Goal: Task Accomplishment & Management: Use online tool/utility

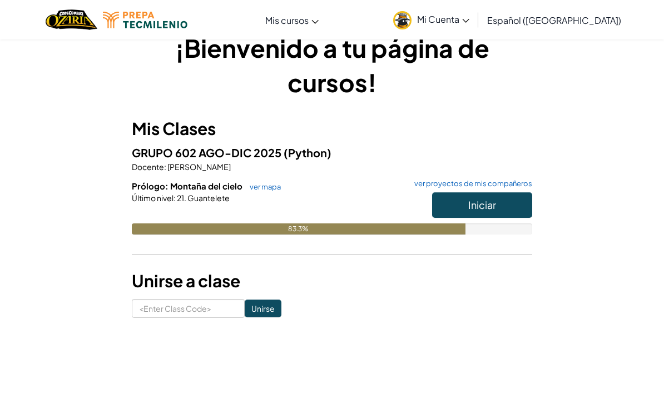
scroll to position [27, 0]
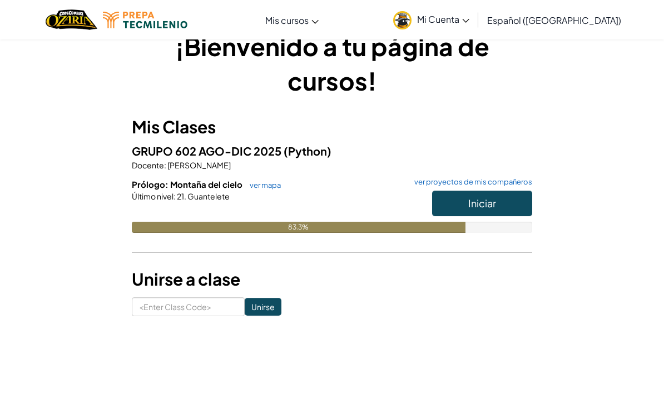
click at [514, 200] on button "Iniciar" at bounding box center [482, 204] width 100 height 26
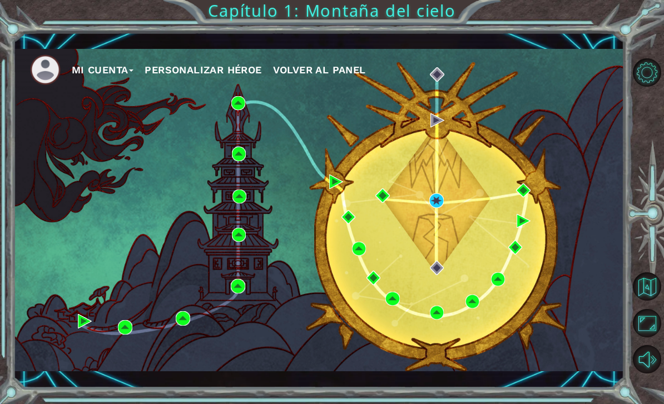
click at [434, 218] on div "Mi Cuenta Personalizar héroe Volver al panel" at bounding box center [318, 210] width 611 height 322
click at [437, 228] on div "Mi Cuenta Personalizar héroe Volver al panel" at bounding box center [318, 210] width 611 height 322
click at [430, 218] on div "Mi Cuenta Personalizar héroe Volver al panel" at bounding box center [318, 210] width 611 height 322
click at [435, 226] on div "Mi Cuenta Personalizar héroe Volver al panel" at bounding box center [318, 210] width 611 height 322
click at [434, 220] on div "Mi Cuenta Personalizar héroe Volver al panel" at bounding box center [318, 210] width 611 height 322
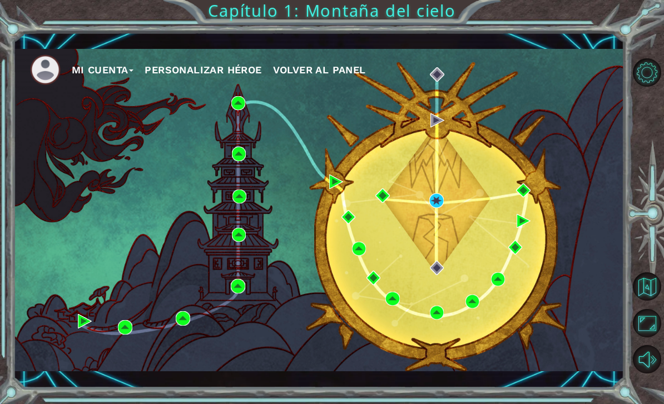
click at [431, 226] on div "Mi Cuenta Personalizar héroe Volver al panel" at bounding box center [318, 210] width 611 height 322
click at [430, 226] on div "Mi Cuenta Personalizar héroe Volver al panel" at bounding box center [318, 210] width 611 height 322
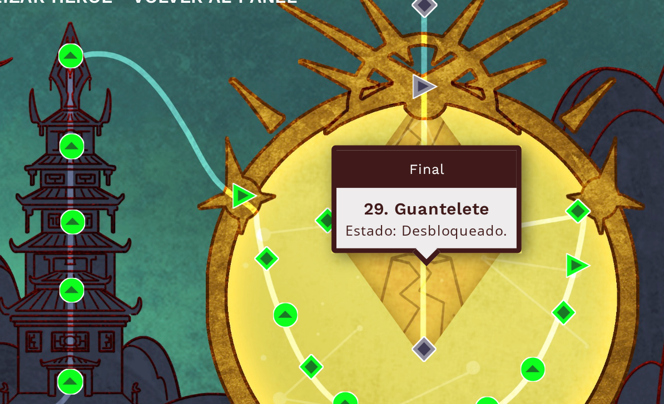
click at [429, 193] on img at bounding box center [436, 200] width 14 height 14
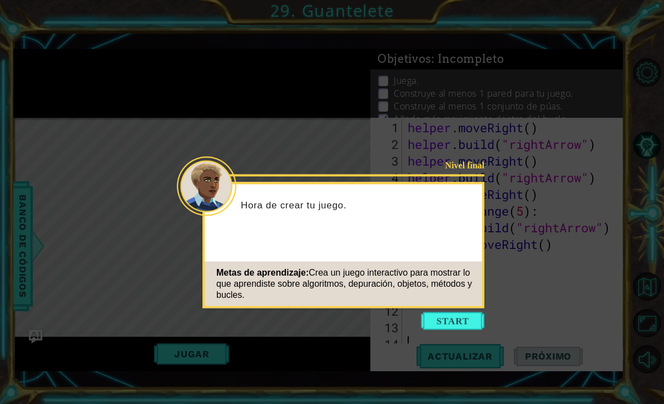
click at [451, 315] on button "Start" at bounding box center [452, 321] width 63 height 18
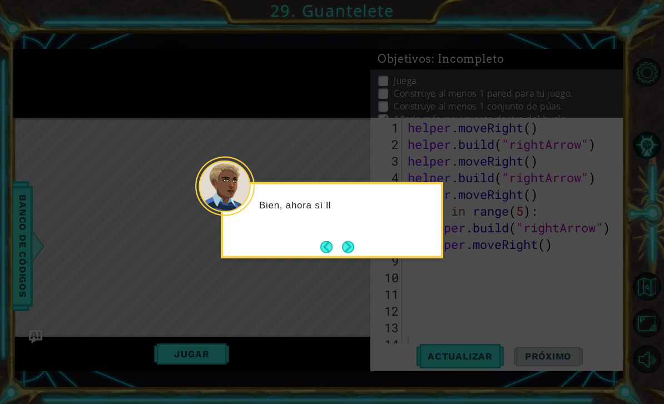
click at [350, 249] on button "Next" at bounding box center [347, 246] width 13 height 13
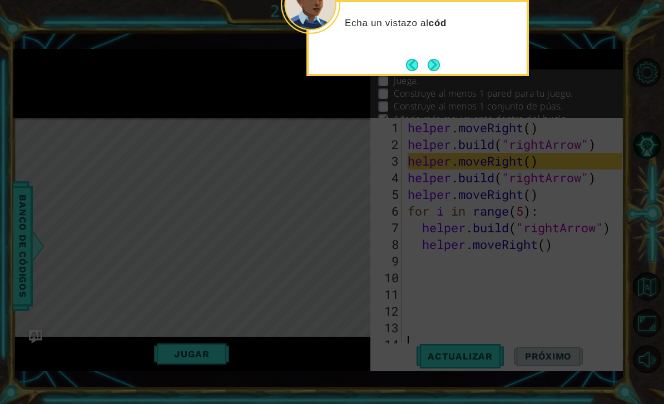
click at [440, 66] on button "Next" at bounding box center [433, 65] width 12 height 12
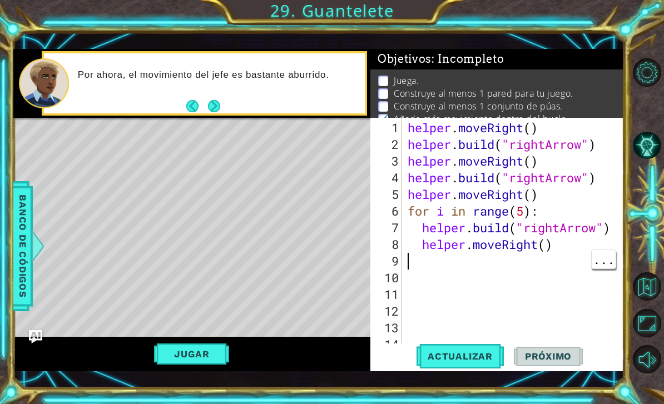
click at [409, 263] on div "helper . moveRight ( ) helper . build ( "rightArrow" ) helper . moveRight ( ) h…" at bounding box center [516, 261] width 222 height 283
type textarea "h"
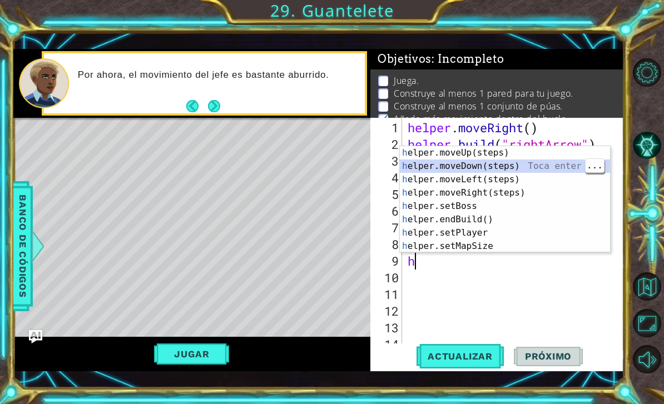
click at [529, 166] on div "h elper.moveUp(steps) Toca enter h elper.moveDown(steps) Toca enter h elper.mov…" at bounding box center [505, 212] width 210 height 133
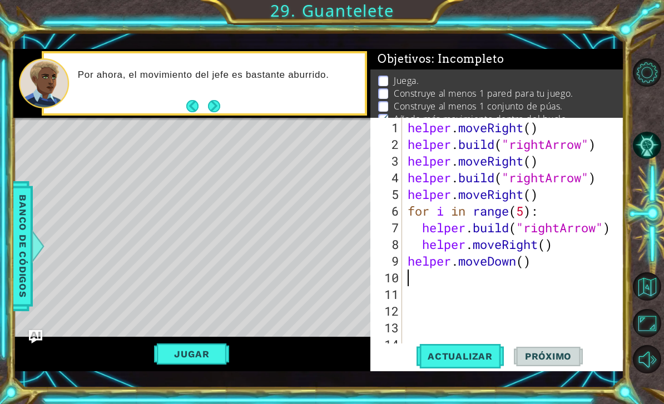
click at [464, 364] on button "Actualizar" at bounding box center [459, 357] width 87 height 26
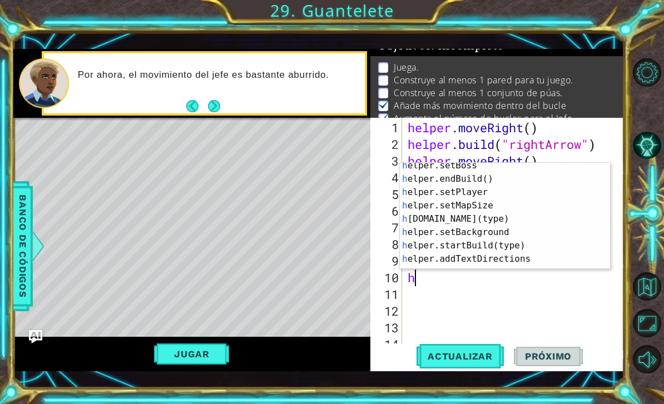
scroll to position [67, 0]
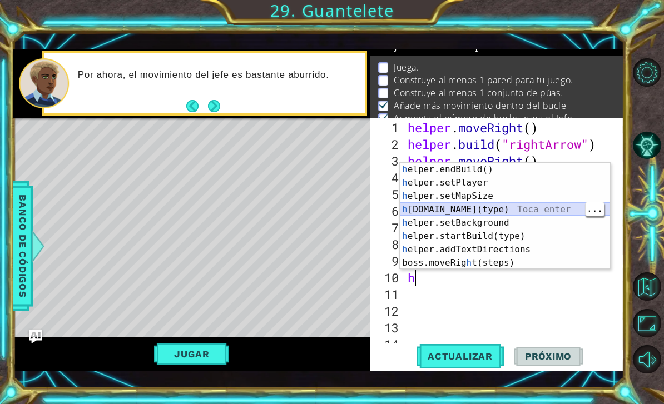
click at [497, 209] on div "h elper.endBuild() Toca enter h elper.setPlayer Toca enter h elper.setMapSize T…" at bounding box center [505, 229] width 210 height 133
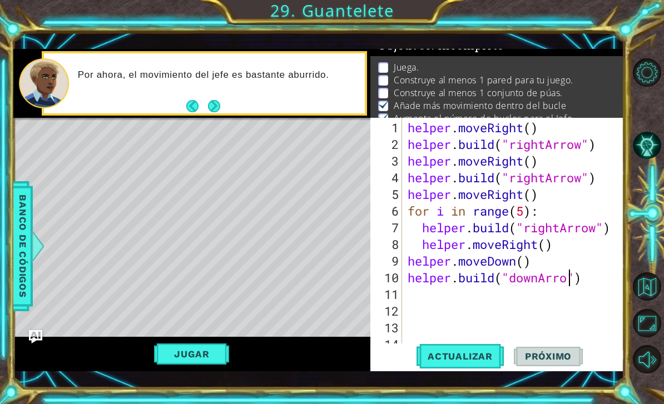
scroll to position [0, 7]
type textarea "[DOMAIN_NAME]("downArrow")"
click at [472, 356] on span "Actualizar" at bounding box center [459, 356] width 87 height 11
type textarea "h"
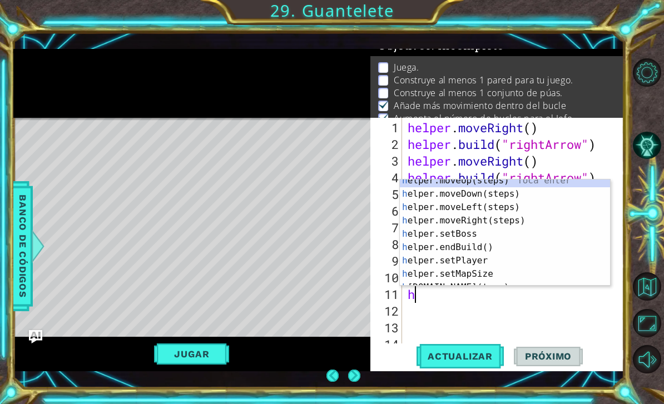
scroll to position [5, 0]
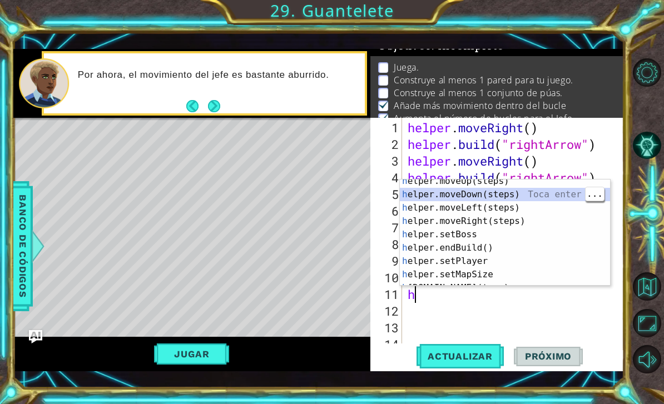
click at [467, 195] on div "h elper.moveUp(steps) Toca enter h elper.moveDown(steps) Toca enter h elper.mov…" at bounding box center [505, 241] width 210 height 133
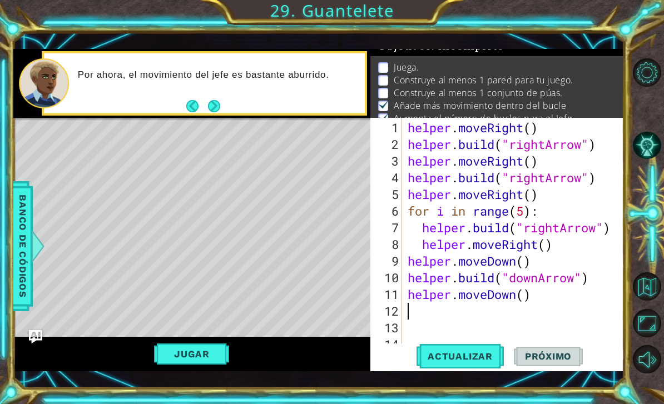
click at [466, 366] on button "Actualizar" at bounding box center [459, 357] width 87 height 26
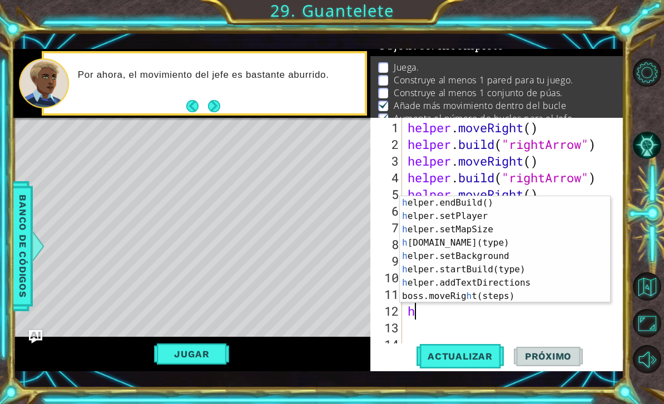
scroll to position [67, 0]
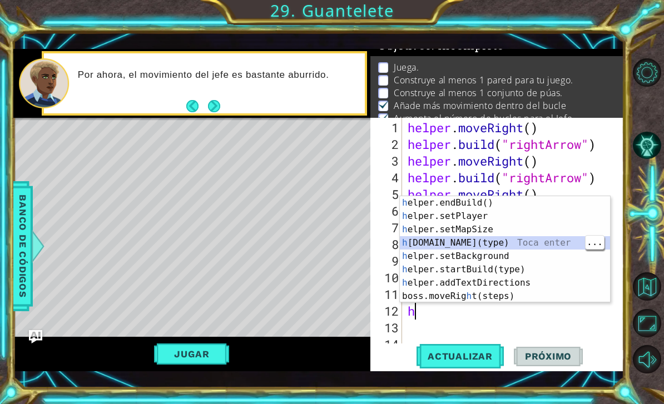
click at [497, 247] on div "h elper.endBuild() Toca enter h elper.setPlayer Toca enter h elper.setMapSize T…" at bounding box center [505, 262] width 210 height 133
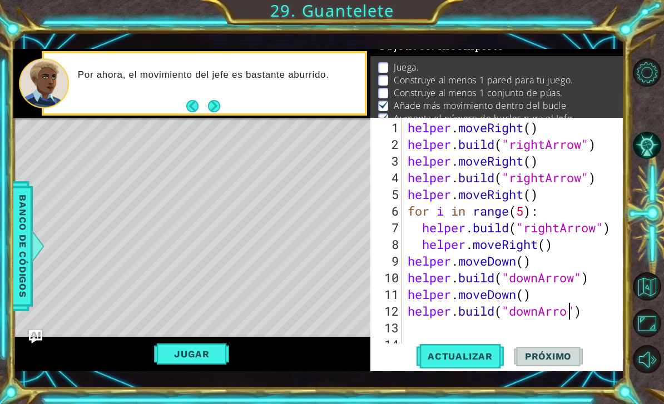
scroll to position [0, 7]
type textarea "[DOMAIN_NAME]("downArrow")"
click at [471, 360] on span "Actualizar" at bounding box center [459, 356] width 87 height 11
type textarea "h"
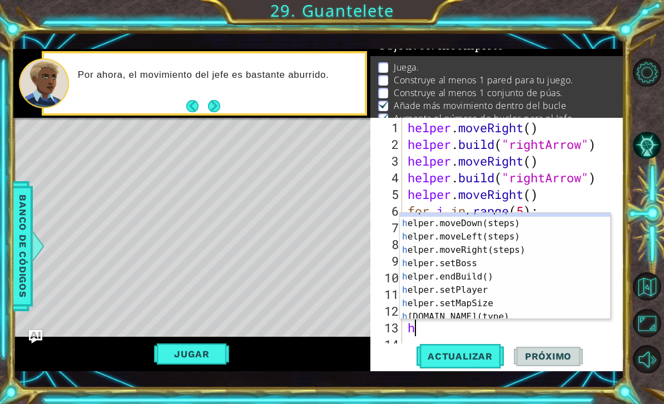
scroll to position [8, 0]
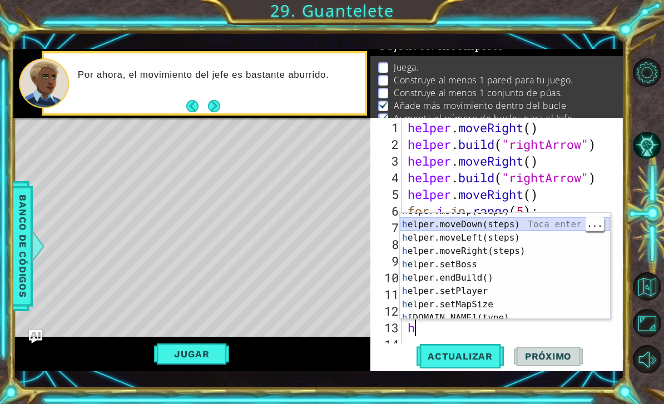
click at [495, 225] on div "h elper.moveUp(steps) Toca enter h elper.moveDown(steps) Toca enter h elper.mov…" at bounding box center [505, 271] width 210 height 133
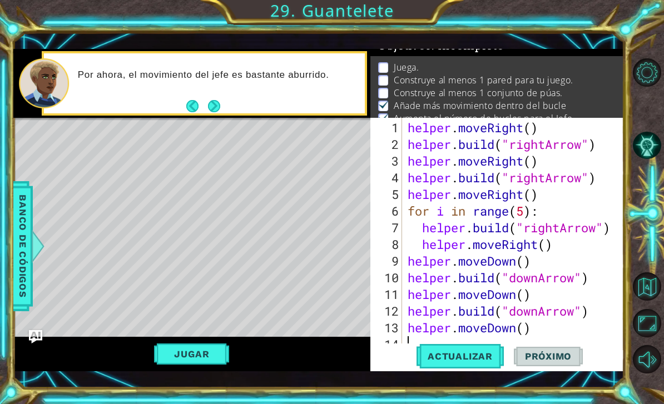
click at [461, 369] on button "Actualizar" at bounding box center [459, 357] width 87 height 26
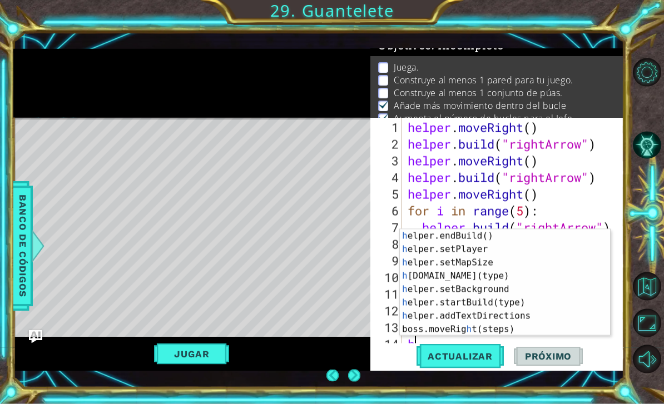
scroll to position [12, 0]
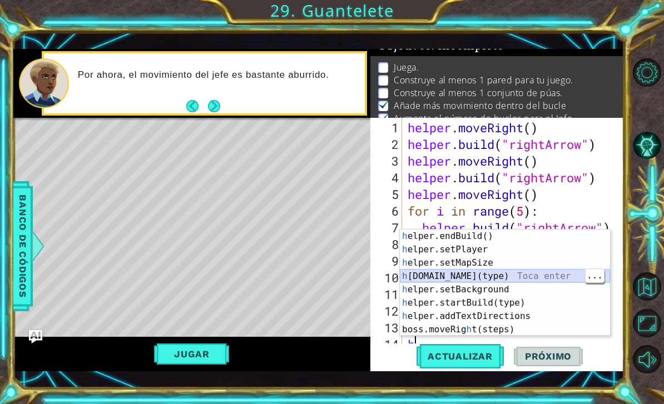
click at [494, 276] on div "h elper.endBuild() Toca enter h elper.setPlayer Toca enter h elper.setMapSize T…" at bounding box center [505, 296] width 210 height 133
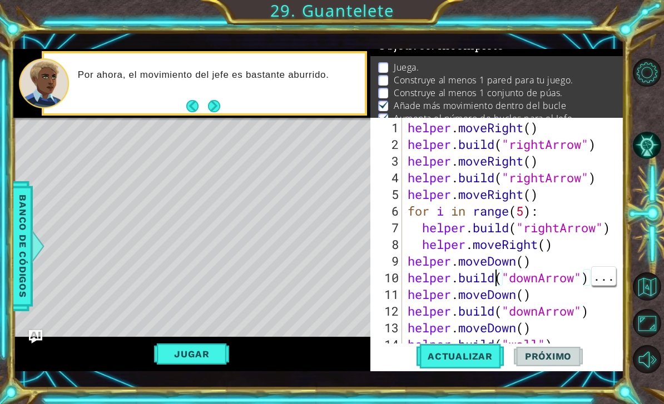
click at [604, 285] on span "..." at bounding box center [603, 276] width 24 height 18
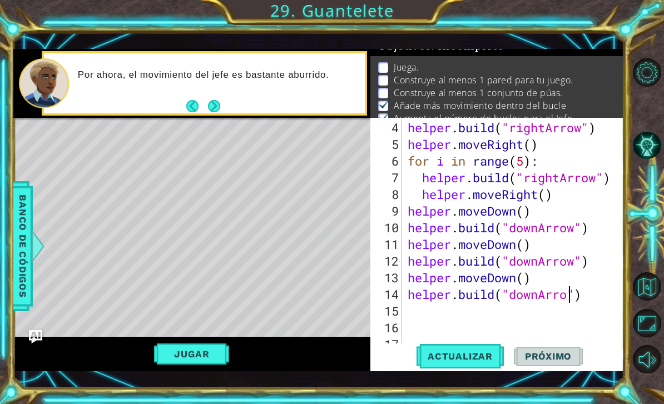
scroll to position [0, 7]
type textarea "[DOMAIN_NAME]("downArrow")"
click at [477, 360] on span "Actualizar" at bounding box center [459, 356] width 87 height 11
type textarea "h"
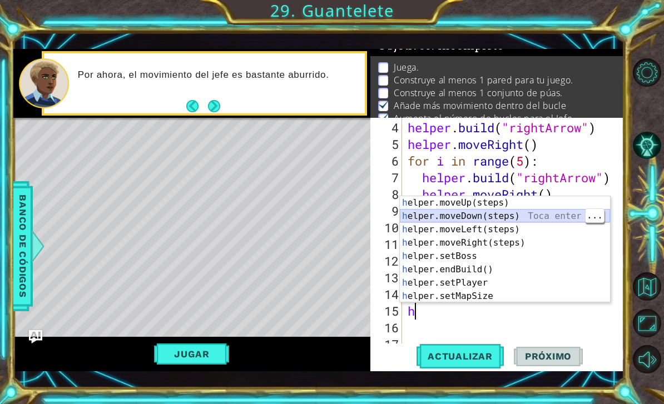
click at [475, 216] on div "h elper.moveUp(steps) Toca enter h elper.moveDown(steps) Toca enter h elper.mov…" at bounding box center [505, 262] width 210 height 133
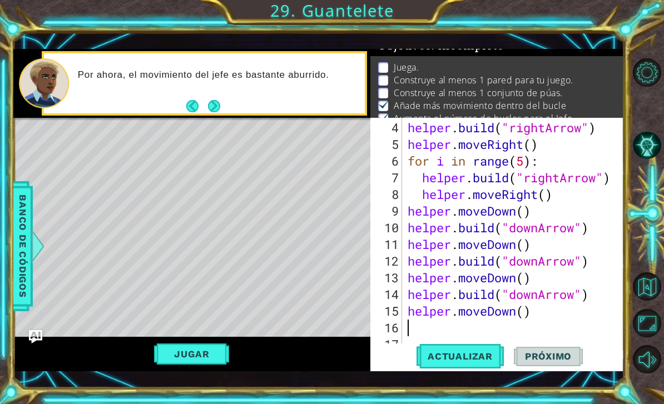
click at [467, 355] on span "Actualizar" at bounding box center [459, 356] width 87 height 11
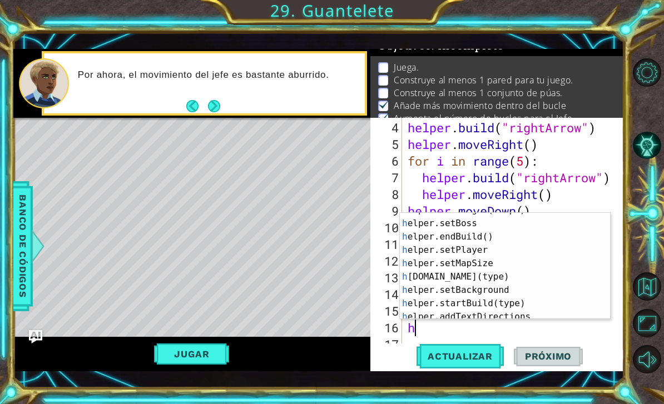
scroll to position [50, 0]
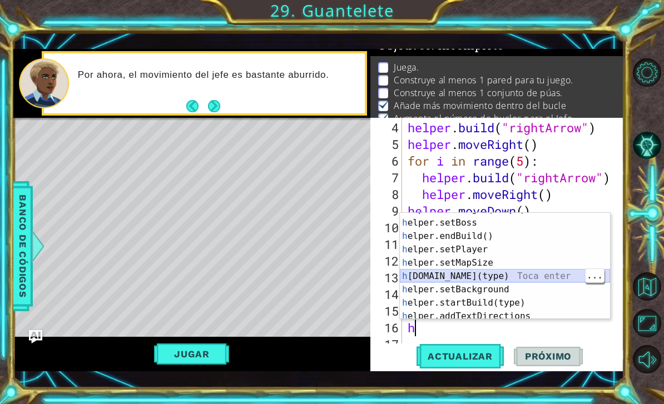
click at [497, 274] on div "h elper.moveRight(steps) Toca enter h elper.setBoss Toca enter h elper.endBuild…" at bounding box center [505, 269] width 210 height 133
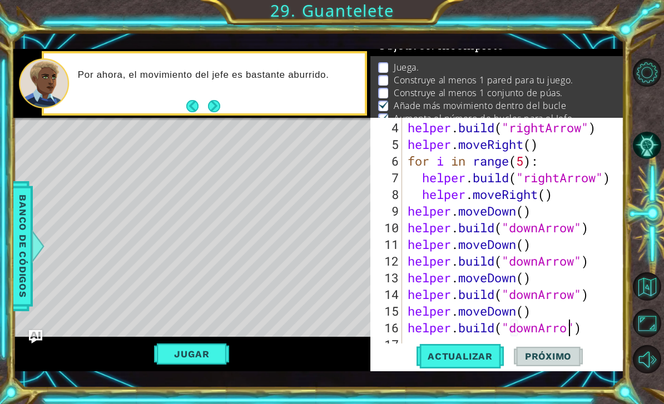
scroll to position [0, 7]
type textarea "[DOMAIN_NAME]("downArrow")"
click at [474, 360] on span "Actualizar" at bounding box center [459, 356] width 87 height 11
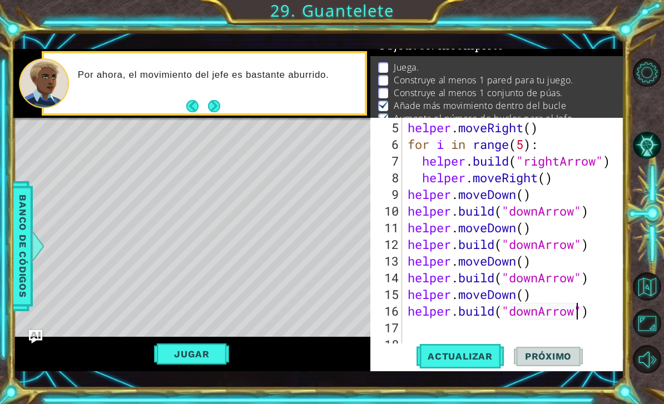
click at [216, 349] on button "Jugar" at bounding box center [191, 354] width 75 height 21
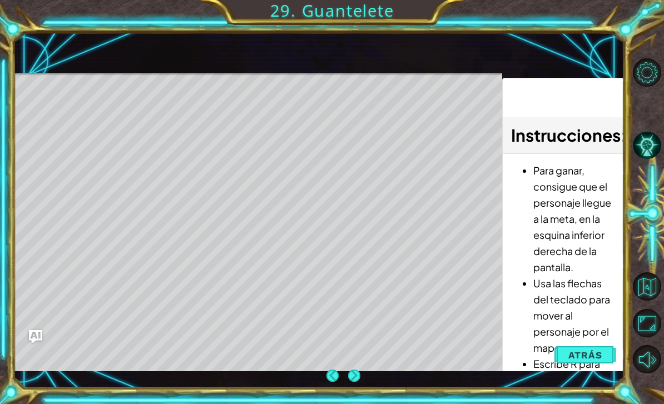
scroll to position [0, 0]
click at [585, 354] on span "Atrás" at bounding box center [585, 355] width 34 height 11
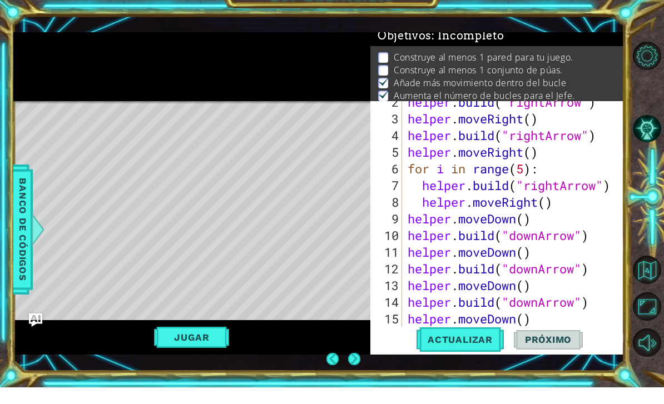
scroll to position [67, 0]
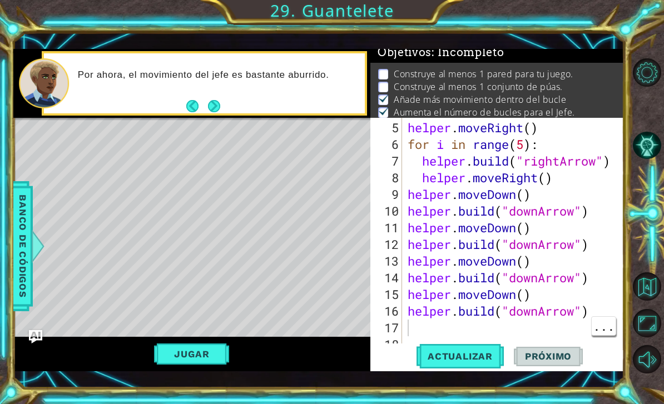
click at [420, 326] on div "helper . moveRight ( ) for i in range ( 5 ) : helper . build ( "rightArrow" ) h…" at bounding box center [516, 253] width 222 height 267
type textarea "b"
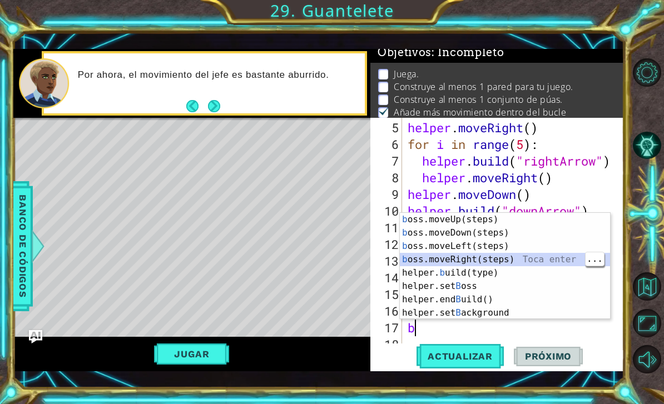
click at [502, 259] on div "b oss.moveUp(steps) Toca enter b oss.moveDown(steps) Toca enter b oss.moveLeft(…" at bounding box center [505, 279] width 210 height 133
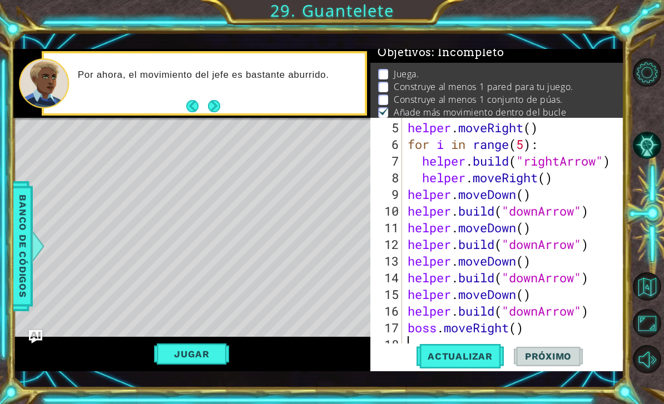
scroll to position [83, 0]
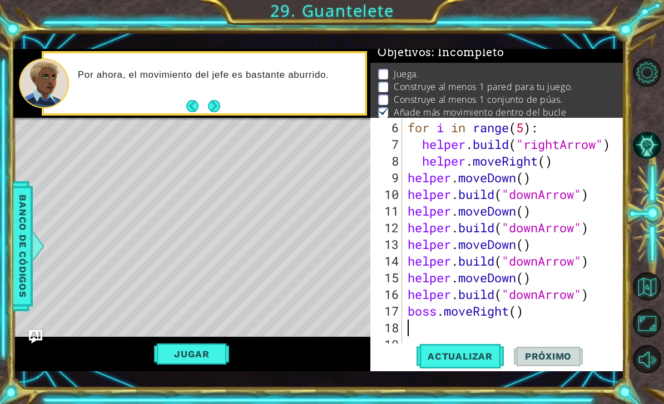
click at [471, 357] on span "Actualizar" at bounding box center [459, 356] width 87 height 11
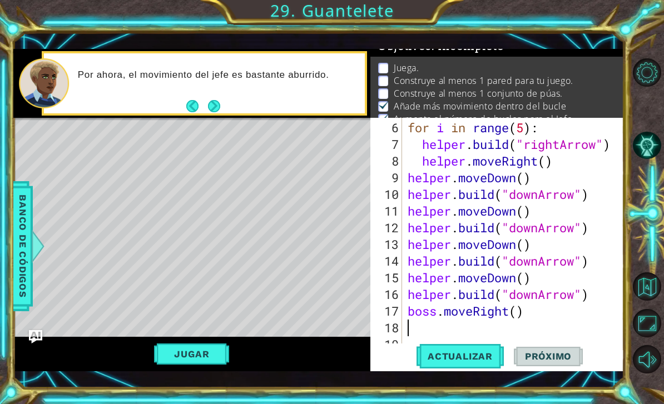
scroll to position [13, 0]
type textarea "b"
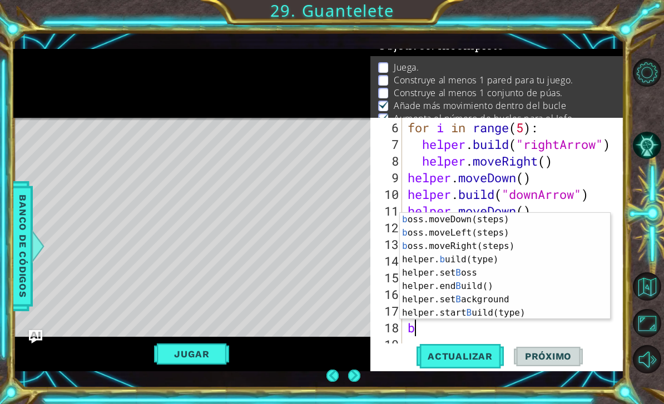
scroll to position [0, 0]
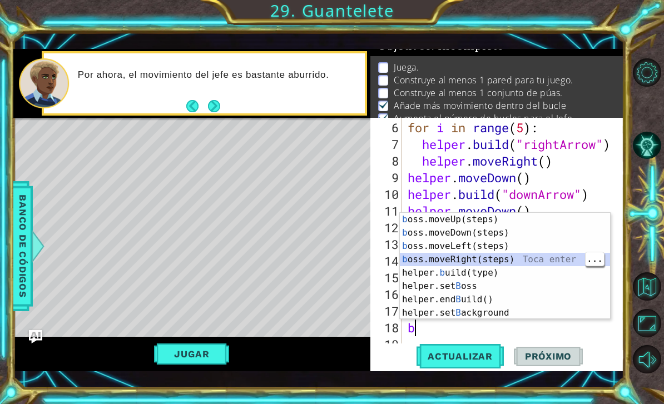
click at [504, 260] on div "b oss.moveUp(steps) Toca enter b oss.moveDown(steps) Toca enter b oss.moveLeft(…" at bounding box center [505, 279] width 210 height 133
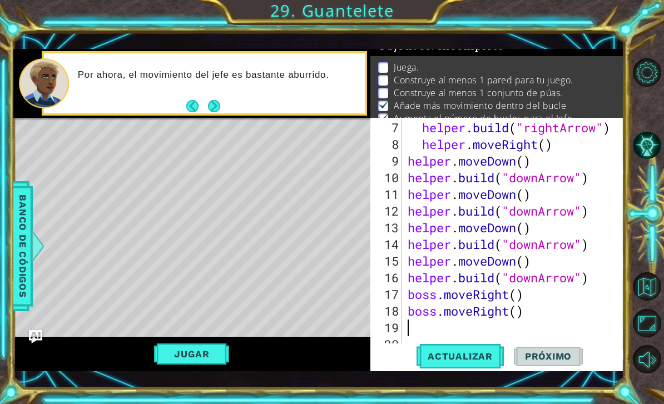
scroll to position [100, 0]
click at [472, 363] on button "Actualizar" at bounding box center [459, 357] width 87 height 26
click at [191, 360] on button "Jugar" at bounding box center [191, 354] width 75 height 21
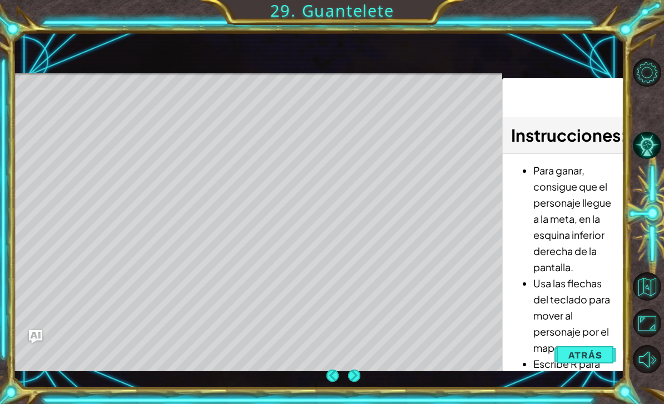
scroll to position [22, 0]
click at [598, 356] on span "Atrás" at bounding box center [585, 355] width 34 height 11
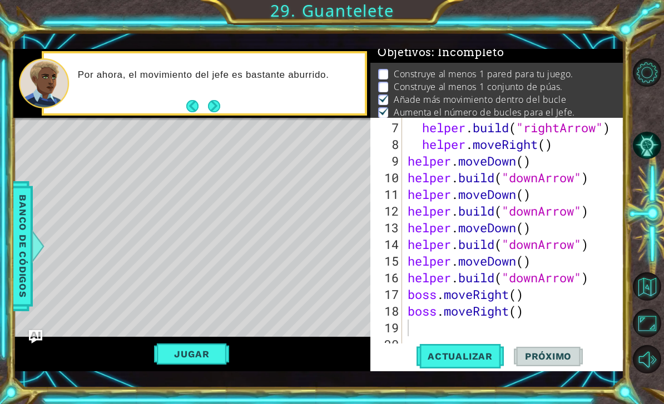
scroll to position [7, 0]
click at [472, 354] on span "Actualizar" at bounding box center [459, 356] width 87 height 11
click at [547, 360] on span "Próximo" at bounding box center [548, 356] width 69 height 11
click at [553, 359] on span "Próximo" at bounding box center [548, 356] width 69 height 11
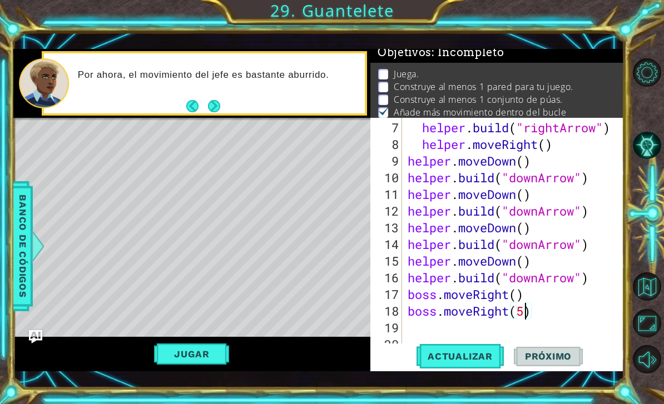
click at [467, 359] on span "Actualizar" at bounding box center [459, 356] width 87 height 11
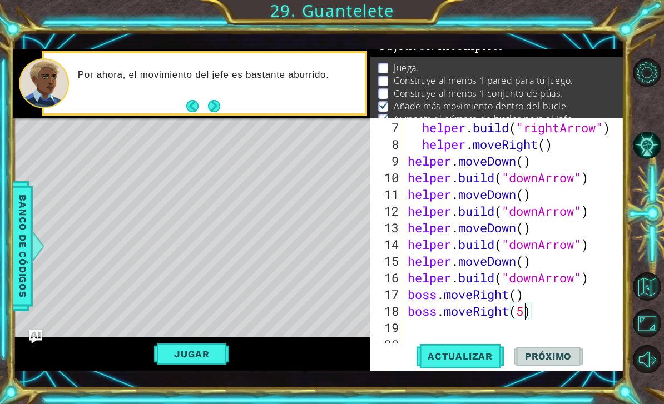
click at [469, 350] on button "Actualizar" at bounding box center [459, 357] width 87 height 26
type textarea "boss.moveRight(3)"
click at [213, 347] on button "Jugar" at bounding box center [191, 354] width 75 height 21
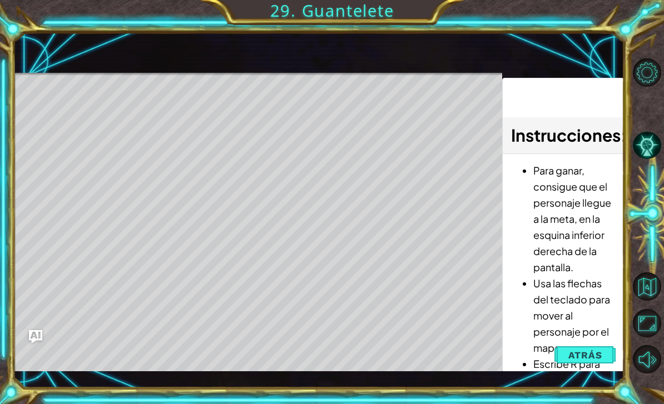
click at [579, 360] on span "Atrás" at bounding box center [585, 355] width 34 height 11
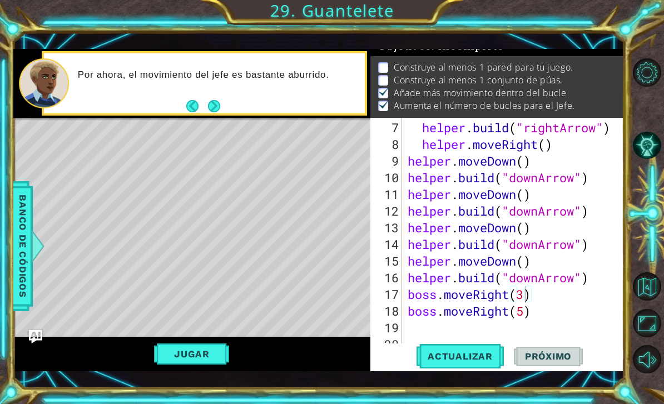
scroll to position [14, 0]
click at [476, 357] on span "Actualizar" at bounding box center [459, 356] width 87 height 11
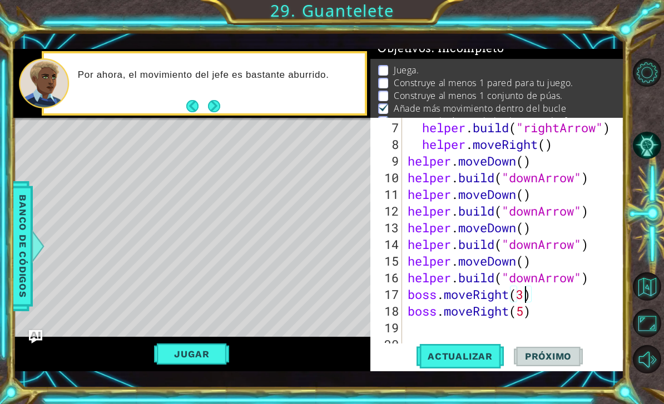
click at [467, 355] on span "Actualizar" at bounding box center [459, 356] width 87 height 11
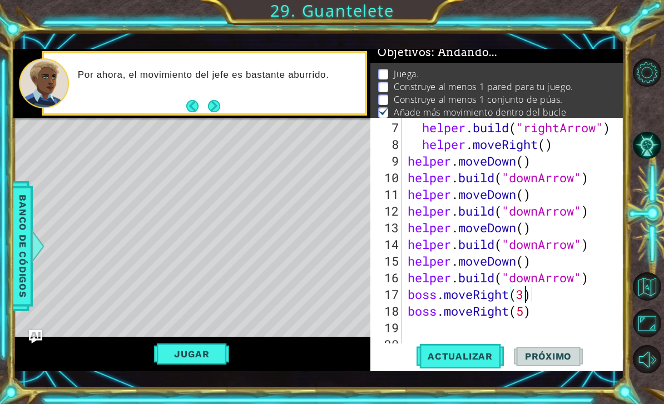
click at [467, 356] on span "Actualizar" at bounding box center [459, 356] width 87 height 11
click at [471, 352] on span "Actualizar" at bounding box center [459, 356] width 87 height 11
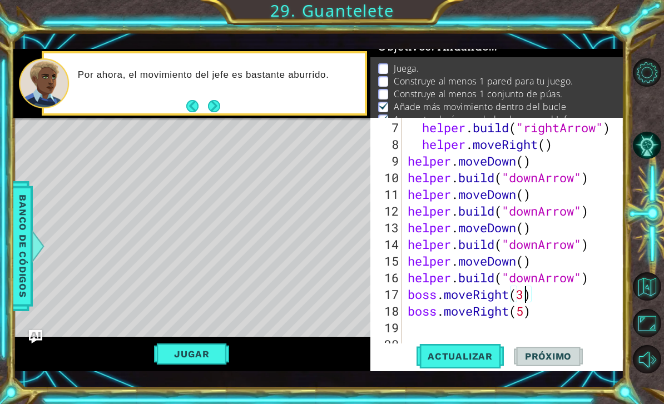
click at [470, 351] on span "Actualizar" at bounding box center [459, 356] width 87 height 11
click at [467, 352] on span "Actualizar" at bounding box center [459, 356] width 87 height 11
click at [460, 352] on span "Actualizar" at bounding box center [459, 356] width 87 height 11
click at [462, 350] on button "Actualizar" at bounding box center [459, 357] width 87 height 26
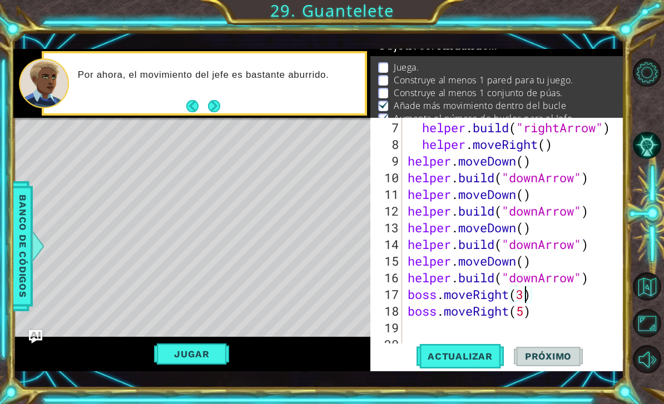
click at [460, 351] on span "Actualizar" at bounding box center [459, 356] width 87 height 11
click at [464, 352] on span "Actualizar" at bounding box center [459, 356] width 87 height 11
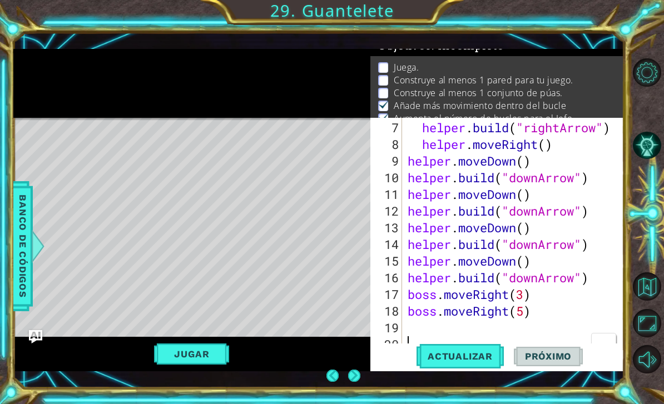
scroll to position [36, 0]
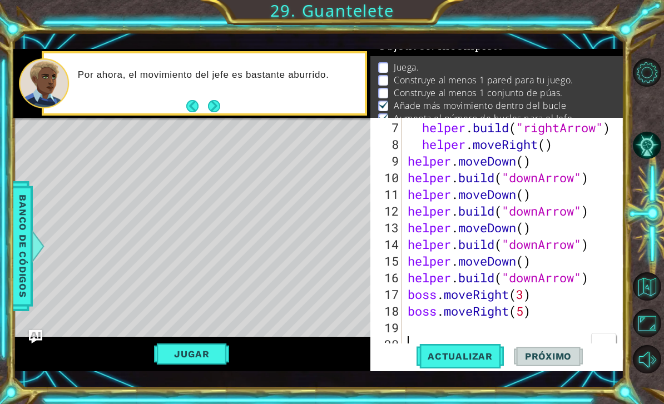
click at [472, 359] on span "Actualizar" at bounding box center [459, 356] width 87 height 11
click at [464, 363] on button "Actualizar" at bounding box center [459, 357] width 87 height 26
click at [449, 365] on button "Actualizar" at bounding box center [459, 357] width 87 height 26
click at [448, 364] on button "Actualizar" at bounding box center [459, 357] width 87 height 26
click at [214, 112] on button "Next" at bounding box center [214, 105] width 13 height 13
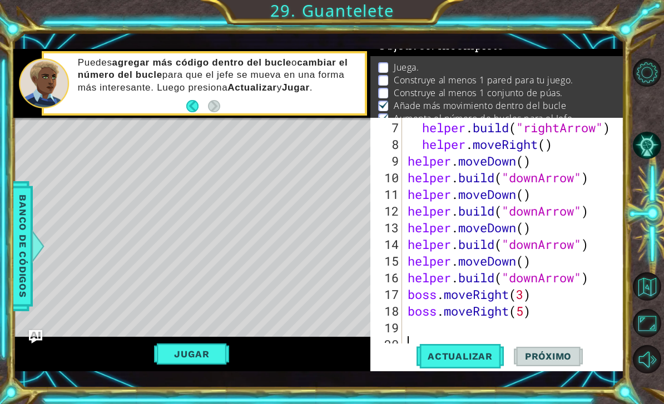
scroll to position [100, 0]
click at [412, 321] on div "helper . build ( "rightArrow" ) helper . moveRight ( ) helper . moveDown ( ) he…" at bounding box center [516, 253] width 222 height 267
type textarea "b"
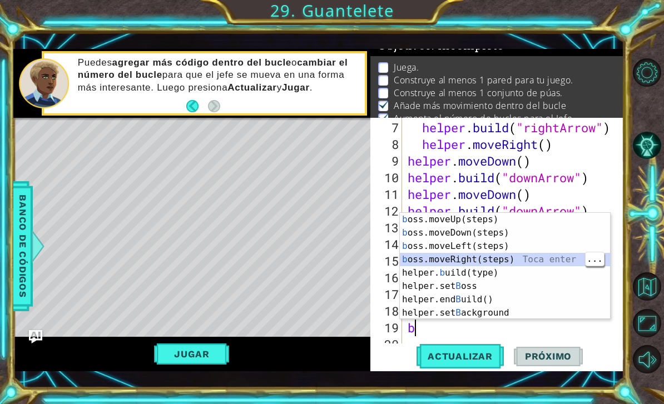
click at [474, 257] on div "b oss.moveUp(steps) Toca enter b oss.moveDown(steps) Toca enter b oss.moveLeft(…" at bounding box center [505, 279] width 210 height 133
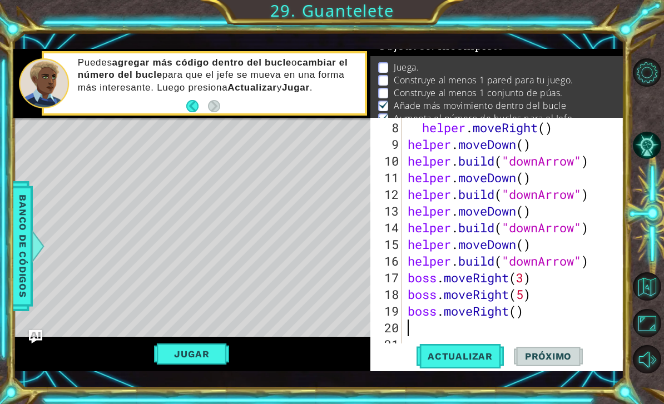
scroll to position [117, 0]
click at [459, 358] on span "Actualizar" at bounding box center [459, 356] width 87 height 11
click at [459, 351] on span "Actualizar" at bounding box center [459, 356] width 87 height 11
click at [458, 357] on span "Actualizar" at bounding box center [459, 356] width 87 height 11
click at [455, 357] on span "Actualizar" at bounding box center [459, 356] width 87 height 11
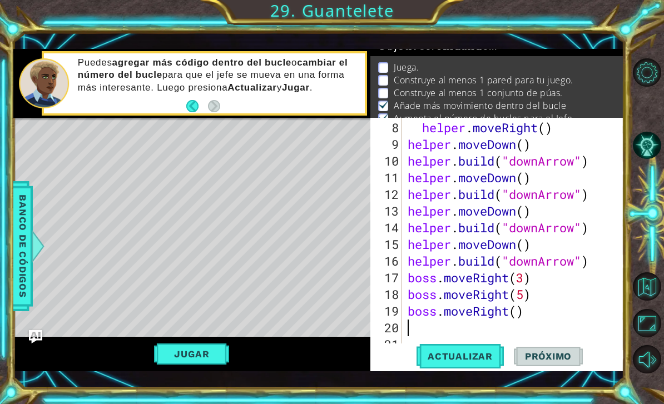
click at [453, 355] on span "Actualizar" at bounding box center [459, 356] width 87 height 11
click at [455, 355] on span "Actualizar" at bounding box center [459, 356] width 87 height 11
click at [457, 354] on span "Actualizar" at bounding box center [459, 356] width 87 height 11
click at [457, 356] on span "Actualizar" at bounding box center [459, 356] width 87 height 11
click at [456, 359] on span "Actualizar" at bounding box center [459, 356] width 87 height 11
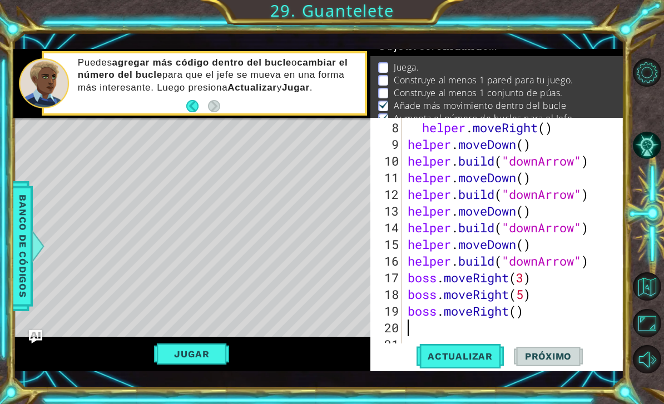
click at [454, 362] on span "Actualizar" at bounding box center [459, 356] width 87 height 11
click at [457, 364] on button "Actualizar" at bounding box center [459, 357] width 87 height 26
click at [456, 359] on span "Actualizar" at bounding box center [459, 356] width 87 height 11
click at [451, 355] on span "Actualizar" at bounding box center [459, 356] width 87 height 11
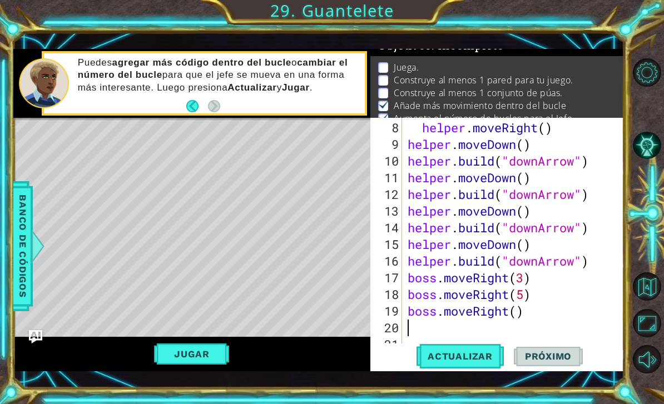
click at [215, 361] on button "Jugar" at bounding box center [191, 354] width 75 height 21
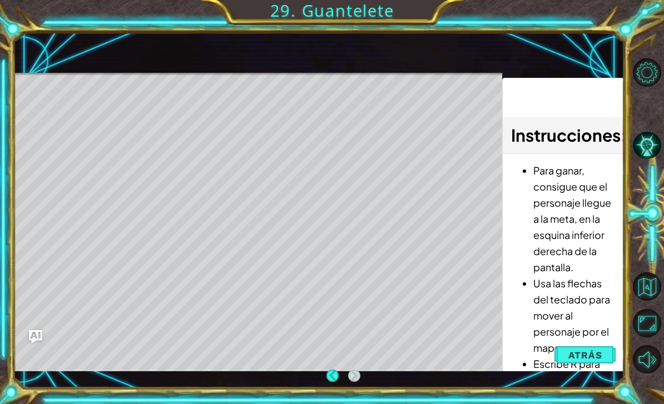
click at [572, 354] on span "Atrás" at bounding box center [585, 355] width 34 height 11
